Goal: Task Accomplishment & Management: Complete application form

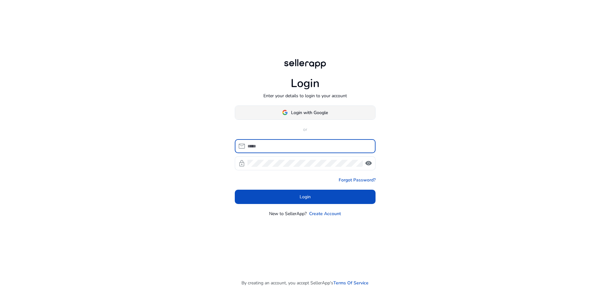
click at [312, 110] on span "Login with Google" at bounding box center [309, 112] width 37 height 7
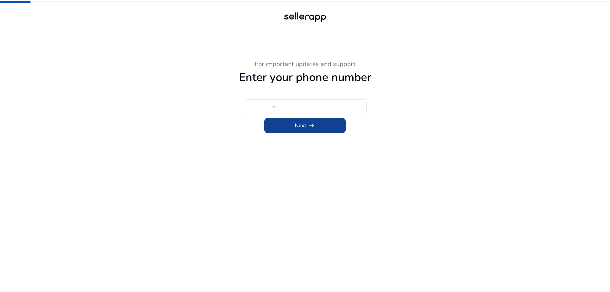
type input "***"
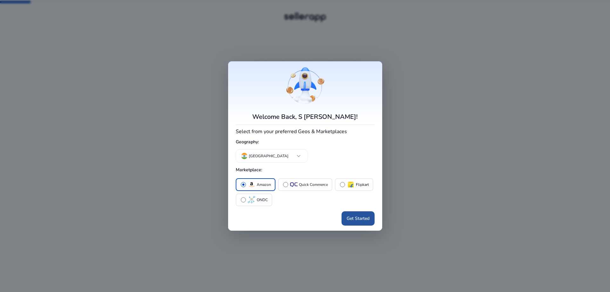
click at [351, 218] on span "Get Started" at bounding box center [357, 218] width 23 height 7
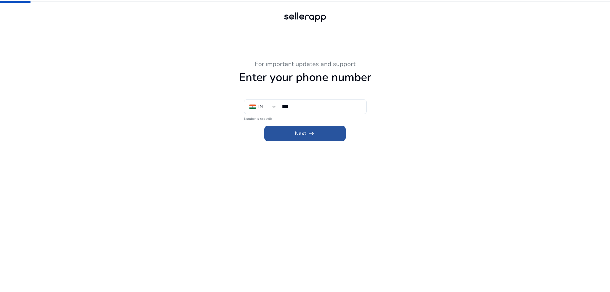
click at [323, 131] on span at bounding box center [304, 133] width 81 height 15
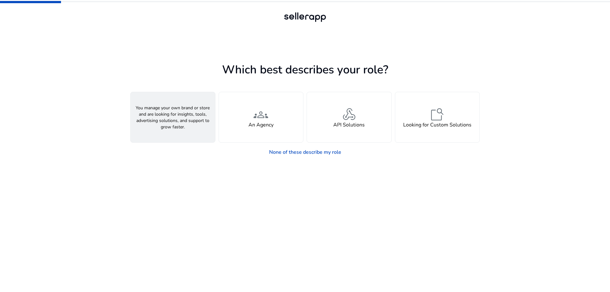
click at [189, 116] on div "person A Seller" at bounding box center [173, 117] width 84 height 50
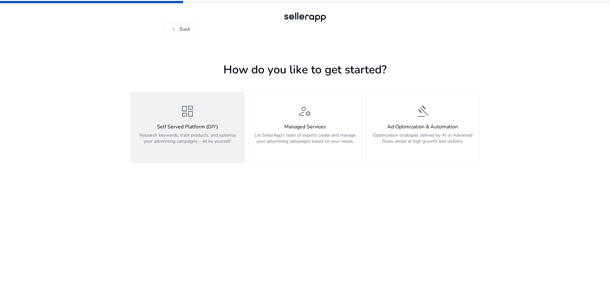
click at [185, 124] on h4 "Self Served Platform (DIY)" at bounding box center [187, 127] width 106 height 6
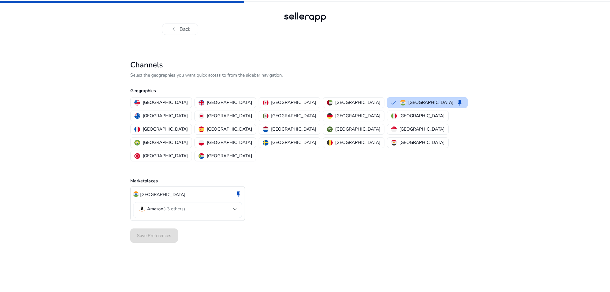
click at [195, 205] on mat-select-trigger "Amazon (+3 others)" at bounding box center [185, 209] width 95 height 8
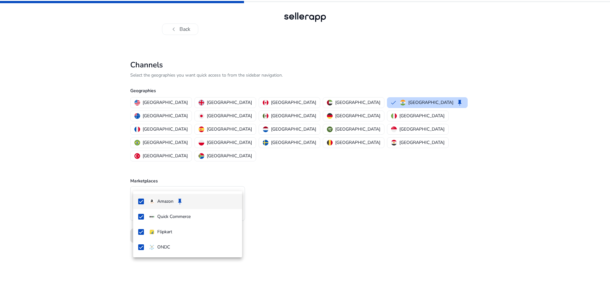
click at [326, 225] on div at bounding box center [305, 146] width 610 height 292
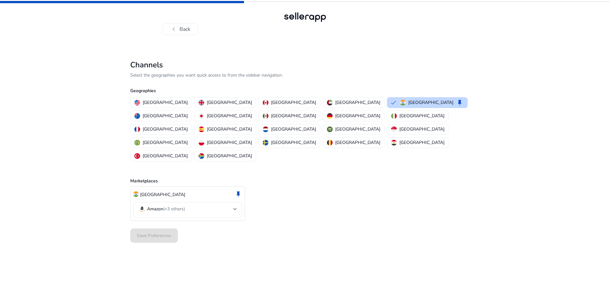
click at [155, 226] on div "Save Preferences" at bounding box center [304, 235] width 349 height 19
click at [335, 126] on p "[GEOGRAPHIC_DATA]" at bounding box center [357, 129] width 45 height 7
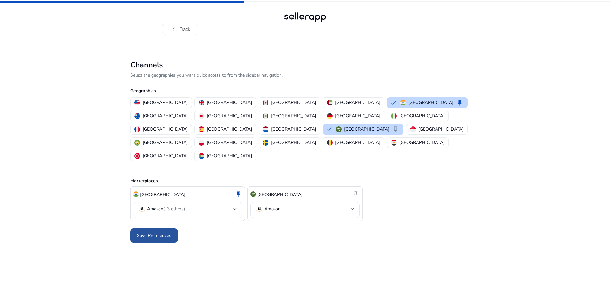
click at [145, 232] on span "Save Preferences" at bounding box center [154, 235] width 34 height 7
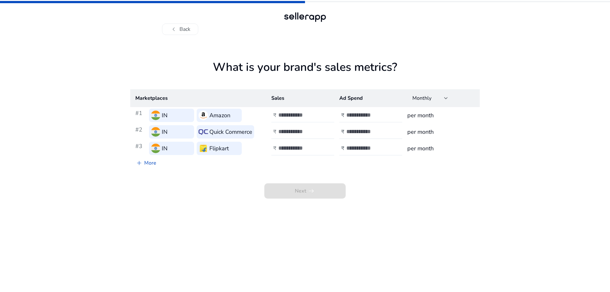
click at [308, 113] on input "number" at bounding box center [299, 114] width 43 height 7
type input "**"
click at [356, 113] on input "number" at bounding box center [367, 114] width 43 height 7
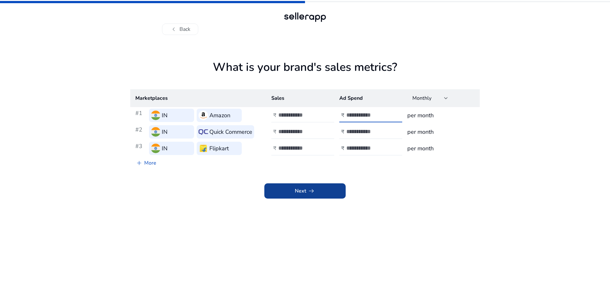
type input "**"
click at [328, 193] on span at bounding box center [304, 190] width 81 height 15
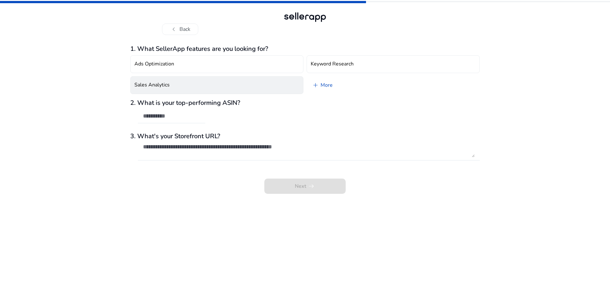
click at [228, 79] on button "Sales Analytics" at bounding box center [216, 85] width 173 height 18
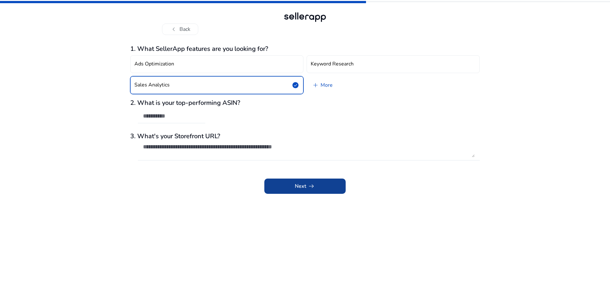
click at [308, 186] on span "arrow_right_alt" at bounding box center [311, 186] width 8 height 8
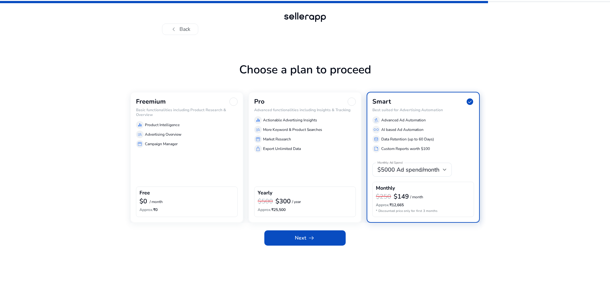
click at [200, 116] on h6 "Basic functionalities including Product Research & Overview" at bounding box center [187, 112] width 102 height 9
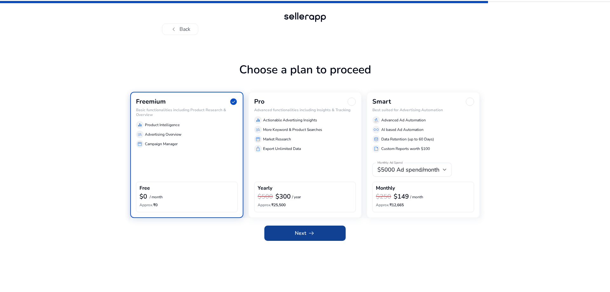
click at [305, 236] on span "Next arrow_right_alt" at bounding box center [305, 233] width 20 height 8
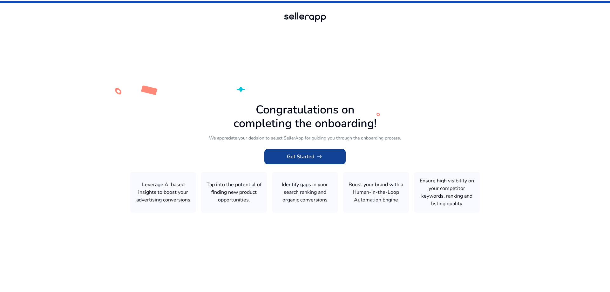
click at [327, 157] on span at bounding box center [304, 156] width 81 height 15
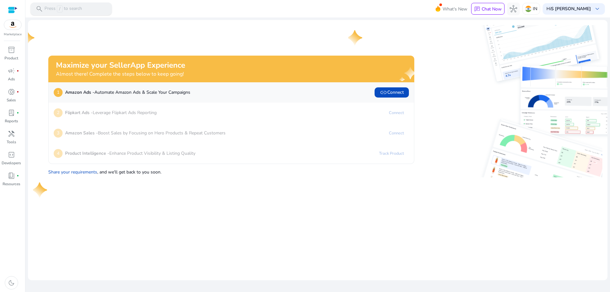
click at [83, 7] on div "search Press / to search" at bounding box center [70, 9] width 81 height 13
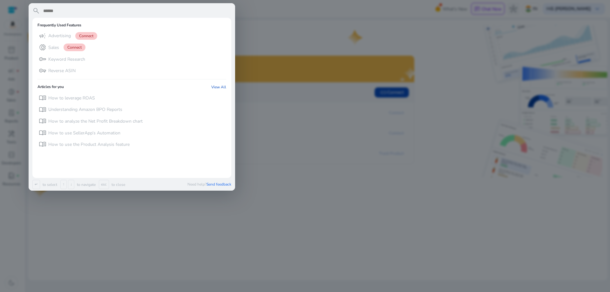
paste input "**********"
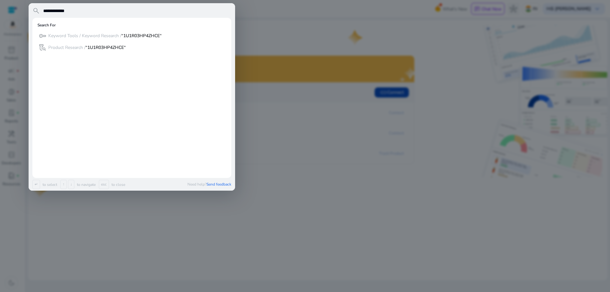
type input "**********"
click at [97, 47] on b "“1U1R03HP4ZHCE“" at bounding box center [105, 47] width 40 height 6
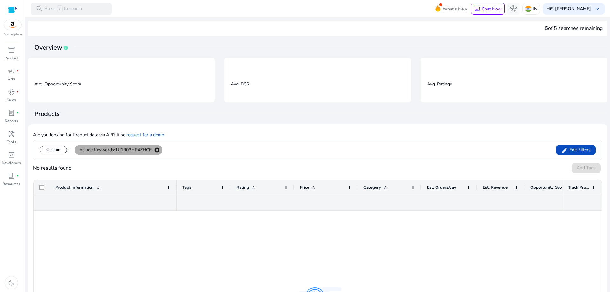
click at [157, 150] on mat-icon "cancel" at bounding box center [156, 150] width 11 height 6
